Goal: Find specific page/section: Find specific page/section

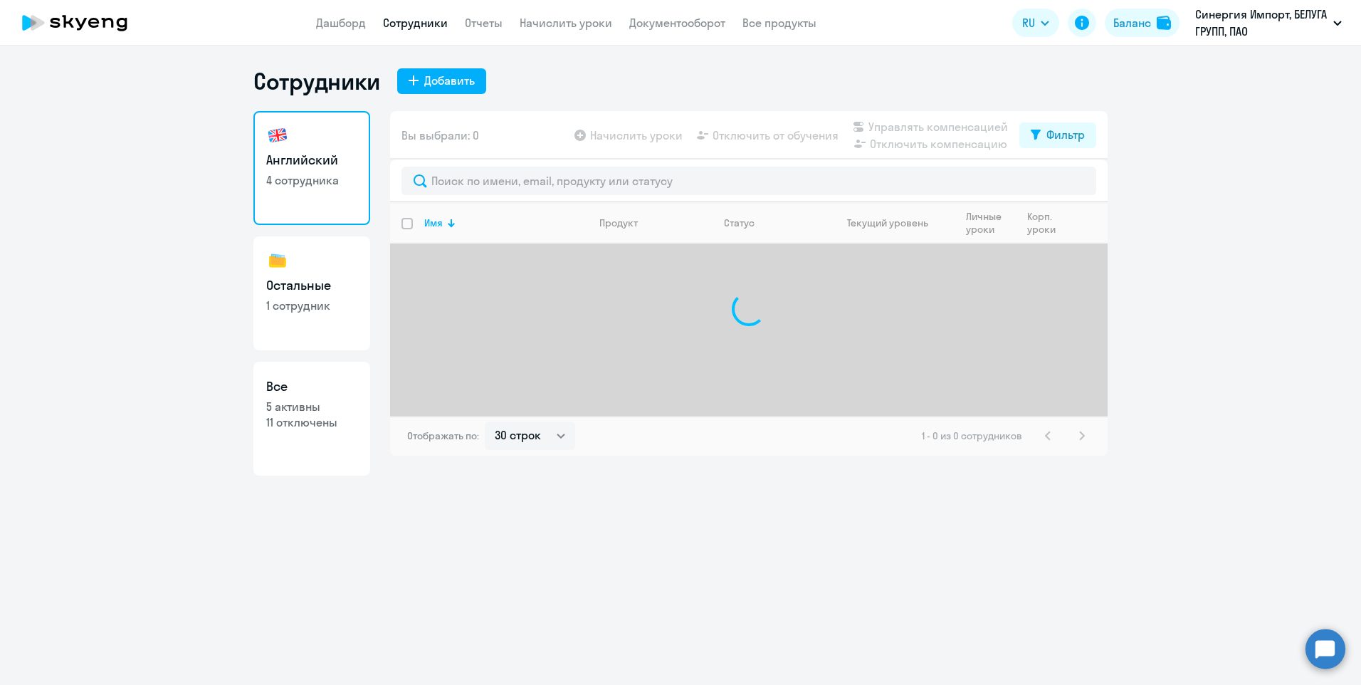
select select "30"
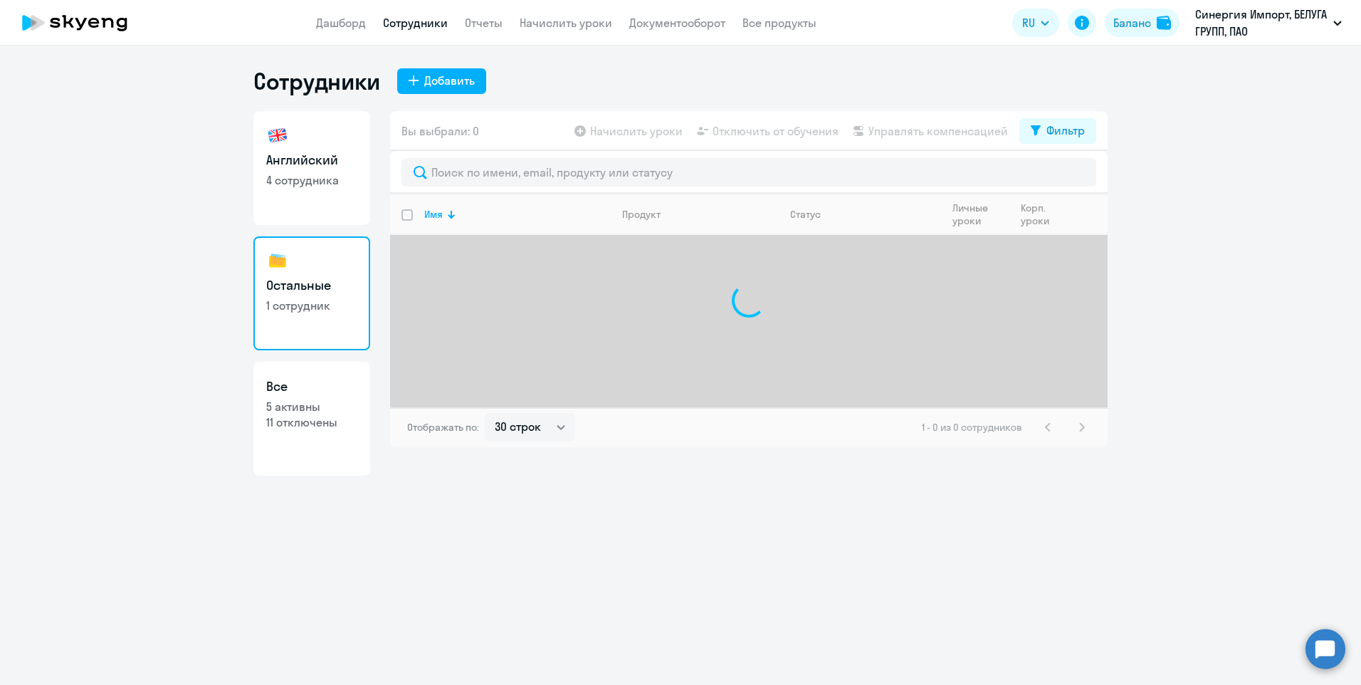
select select "30"
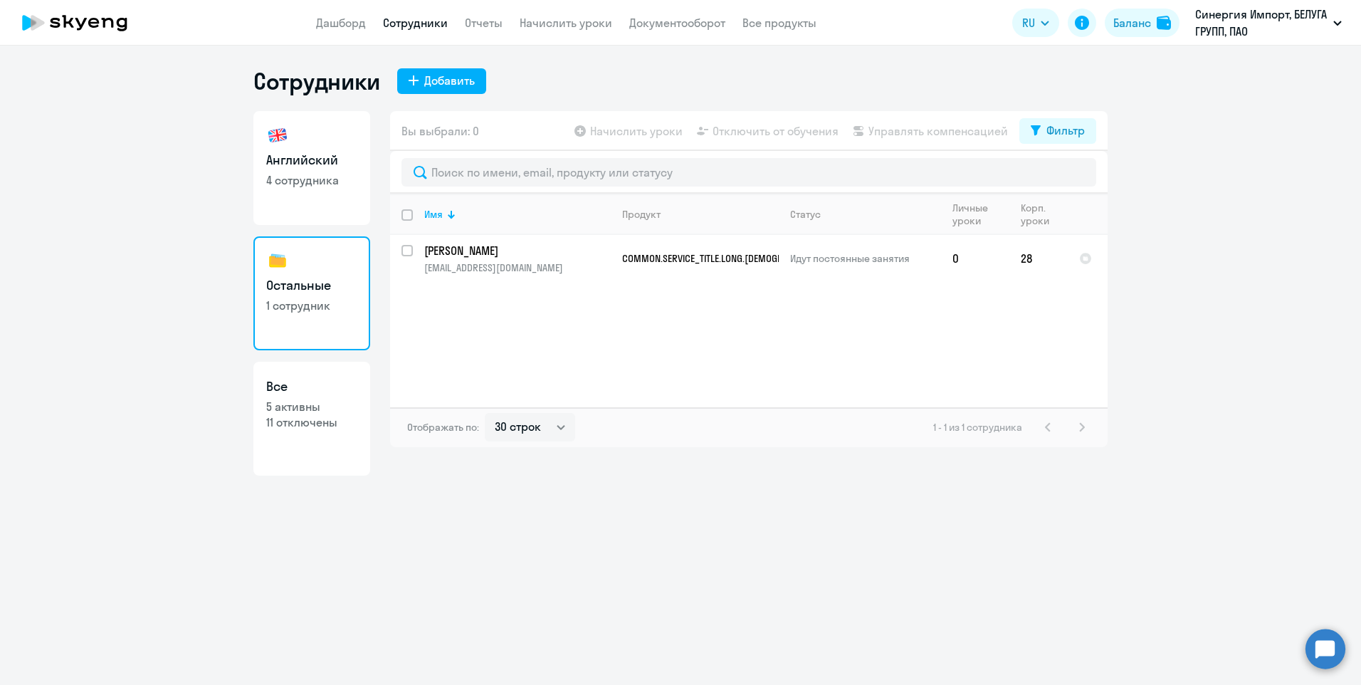
select select "30"
click at [285, 210] on link "Английский 4 сотрудника" at bounding box center [311, 168] width 117 height 114
select select "30"
